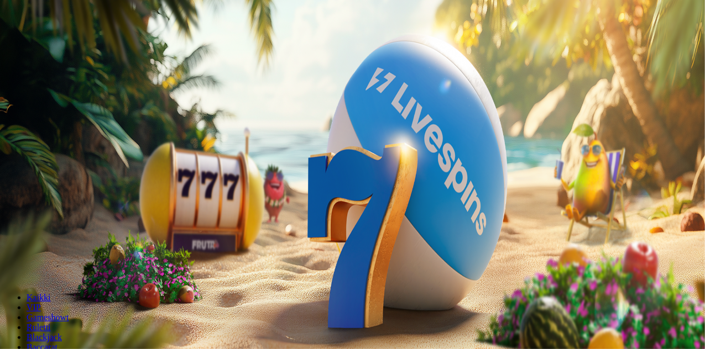
drag, startPoint x: 77, startPoint y: 123, endPoint x: 50, endPoint y: 111, distance: 30.2
click at [63, 44] on span "Kirjaudu" at bounding box center [76, 40] width 27 height 8
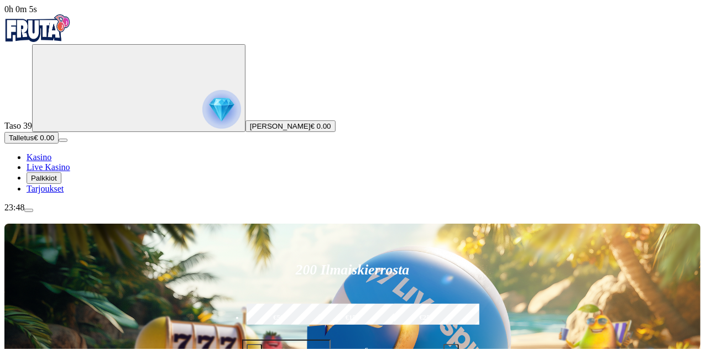
click at [29, 211] on span "menu icon" at bounding box center [29, 211] width 0 height 0
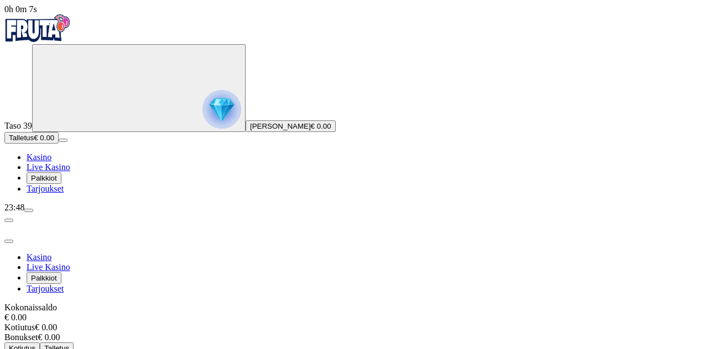
scroll to position [42, 0]
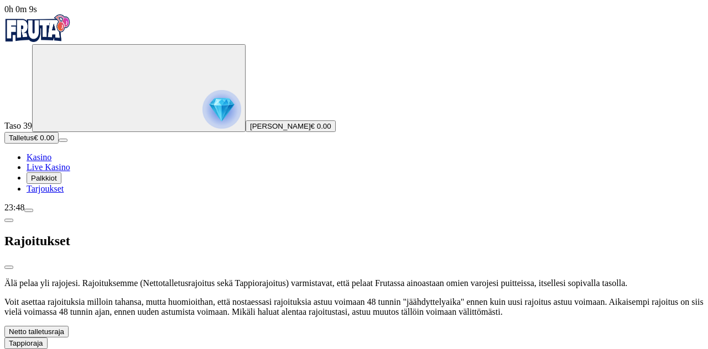
click at [69, 326] on button "Netto talletusraja" at bounding box center [36, 332] width 64 height 12
click at [367, 347] on label "Kuukaudessa" at bounding box center [535, 355] width 336 height 16
click at [206, 347] on label "Viikossa" at bounding box center [195, 355] width 336 height 16
click at [367, 347] on label "Kuukaudessa" at bounding box center [535, 355] width 336 height 16
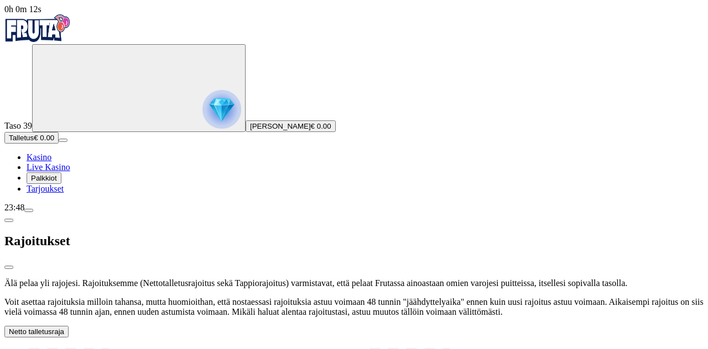
click at [206, 347] on label "Viikossa" at bounding box center [195, 355] width 336 height 16
click at [69, 326] on button "Netto talletusraja" at bounding box center [36, 332] width 64 height 12
click at [48, 338] on button "Tappioraja" at bounding box center [25, 344] width 43 height 12
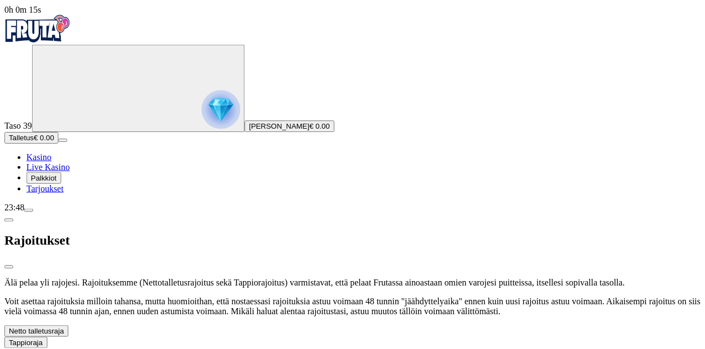
scroll to position [117, 0]
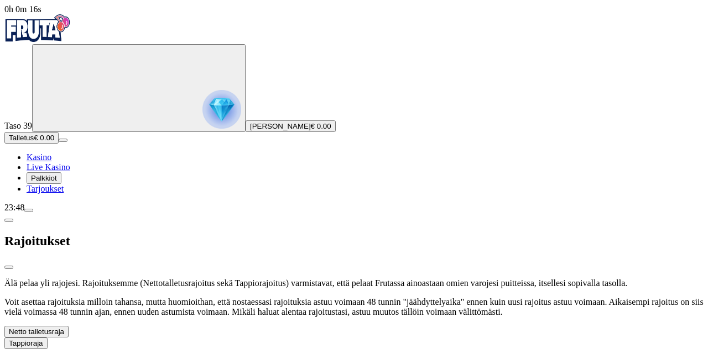
type input "**"
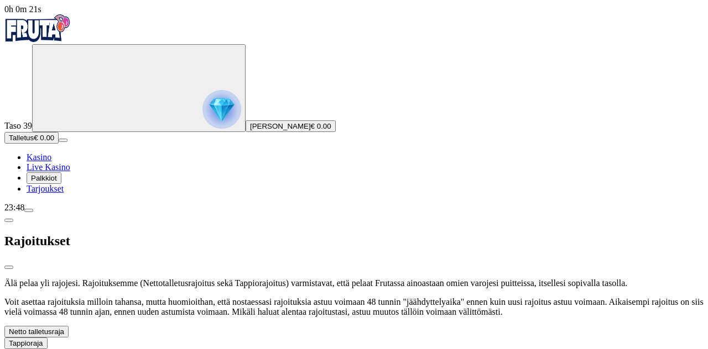
click at [9, 268] on span "close icon" at bounding box center [9, 268] width 0 height 0
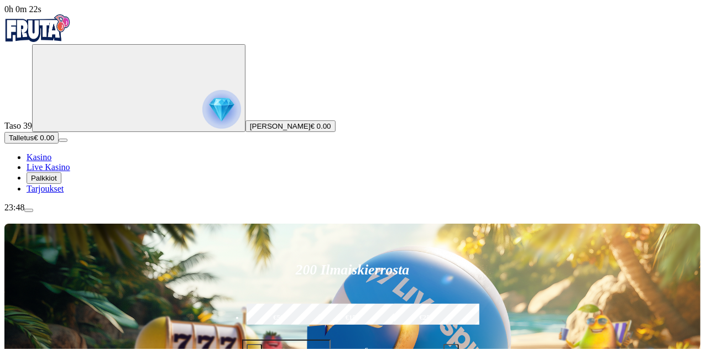
click at [34, 142] on span "Talletus" at bounding box center [21, 138] width 25 height 8
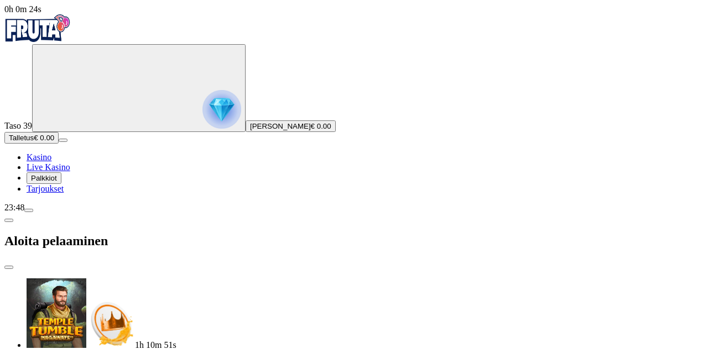
drag, startPoint x: 171, startPoint y: 247, endPoint x: 115, endPoint y: 246, distance: 55.9
type input "**"
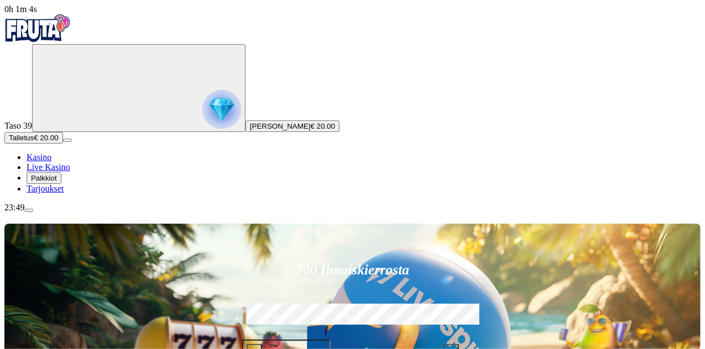
click at [51, 162] on span "Kasino" at bounding box center [39, 157] width 25 height 9
